Goal: Information Seeking & Learning: Learn about a topic

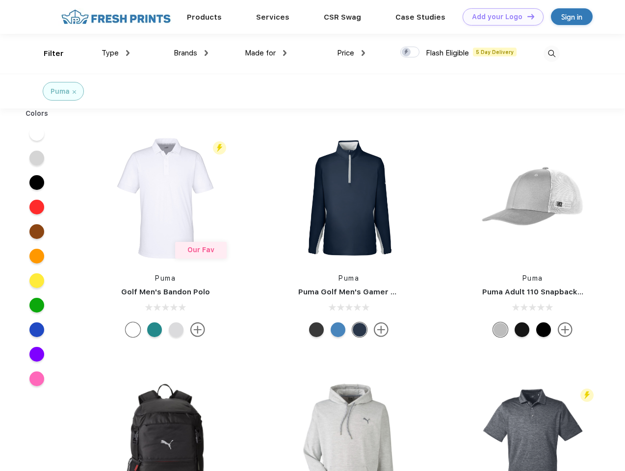
scroll to position [0, 0]
click at [500, 17] on link "Add your Logo Design Tool" at bounding box center [503, 16] width 81 height 17
click at [0, 0] on div "Design Tool" at bounding box center [0, 0] width 0 height 0
click at [527, 16] on link "Add your Logo Design Tool" at bounding box center [503, 16] width 81 height 17
click at [47, 53] on div "Filter" at bounding box center [54, 53] width 20 height 11
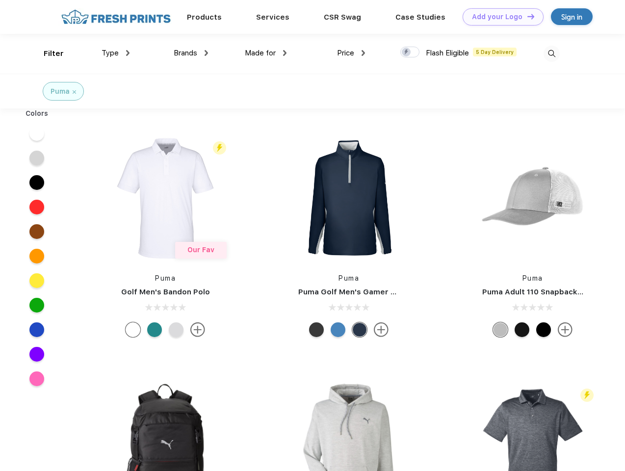
click at [116, 53] on span "Type" at bounding box center [110, 53] width 17 height 9
click at [191, 53] on span "Brands" at bounding box center [186, 53] width 24 height 9
click at [266, 53] on span "Made for" at bounding box center [260, 53] width 31 height 9
click at [351, 53] on span "Price" at bounding box center [345, 53] width 17 height 9
click at [410, 53] on div at bounding box center [409, 52] width 19 height 11
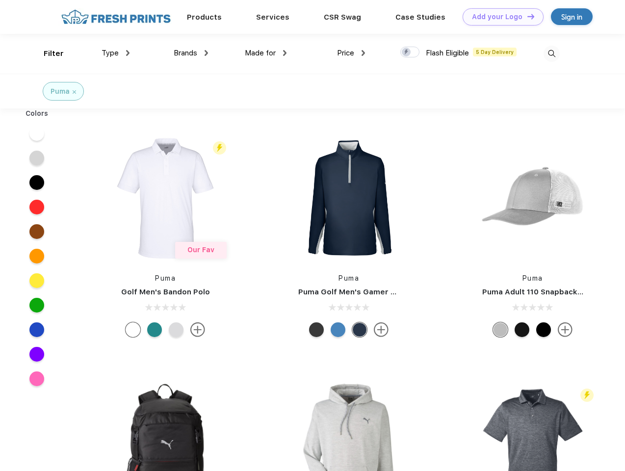
click at [407, 53] on input "checkbox" at bounding box center [403, 49] width 6 height 6
click at [552, 53] on img at bounding box center [552, 54] width 16 height 16
